Goal: Task Accomplishment & Management: Use online tool/utility

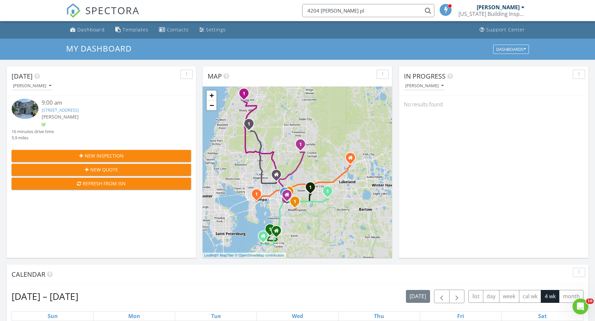
scroll to position [601, 595]
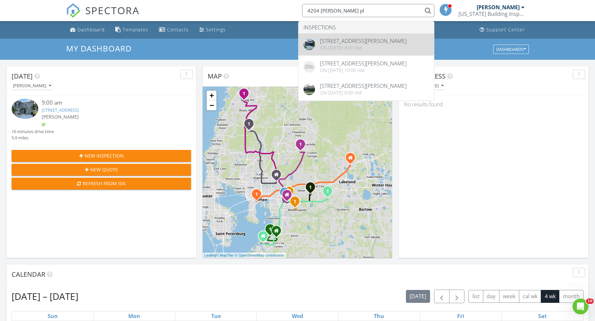
type input "4204 Elba pl"
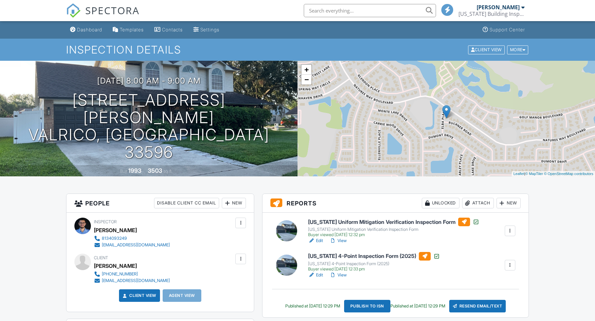
click at [507, 263] on div at bounding box center [509, 265] width 7 height 7
click at [488, 276] on li "Copy" at bounding box center [485, 281] width 59 height 17
click at [517, 268] on div "Florida 4-Point Inspection Form (2025) Florida 4-Point Inspection Form (2025) B…" at bounding box center [411, 265] width 215 height 26
click at [512, 266] on div at bounding box center [509, 265] width 7 height 7
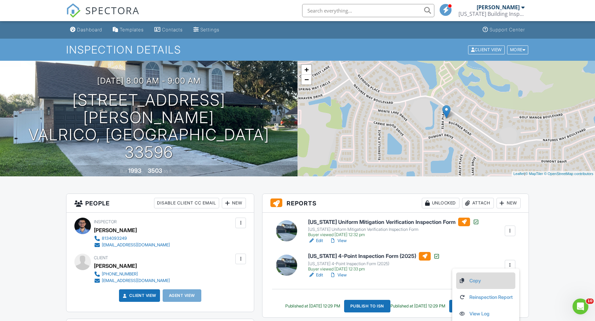
click at [472, 282] on link "Copy" at bounding box center [486, 280] width 54 height 7
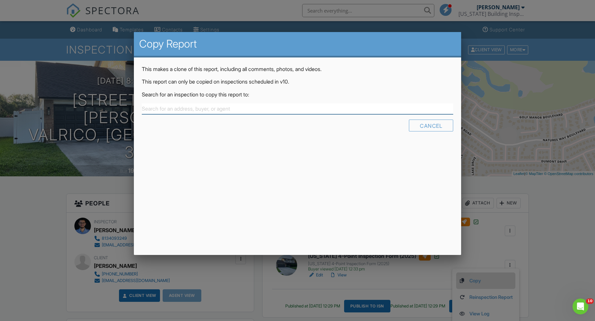
paste input "4204 Elba pl"
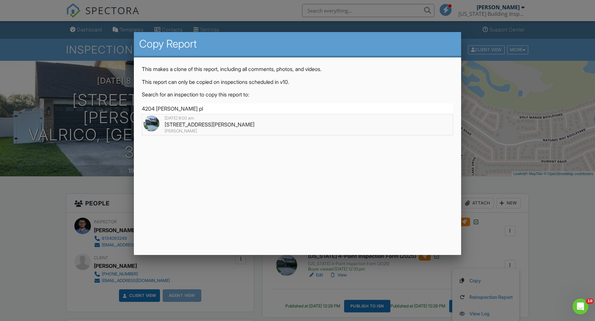
click at [232, 126] on div "4204 Elba Pl, Valrico, FL 33596" at bounding box center [297, 124] width 308 height 7
type input "4204 Elba Pl, Valrico, FL 33596"
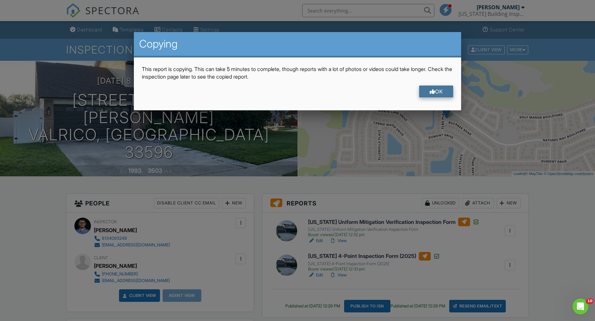
click at [436, 91] on div "OK" at bounding box center [436, 92] width 34 height 12
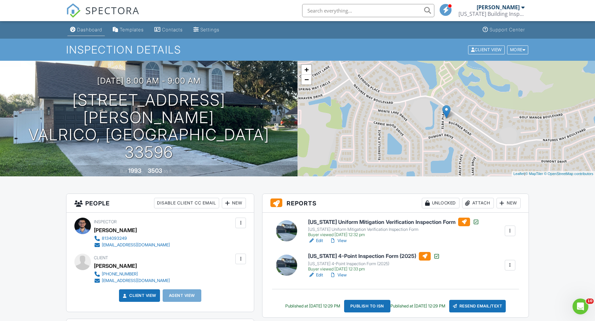
click at [78, 29] on div "Dashboard" at bounding box center [89, 30] width 25 height 6
